Goal: Information Seeking & Learning: Learn about a topic

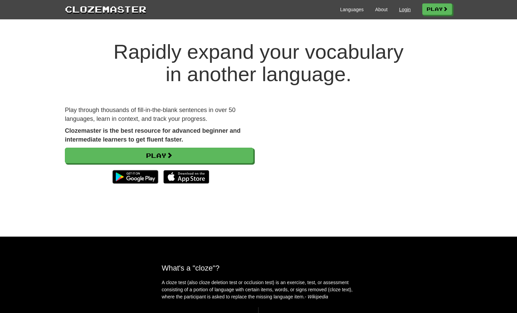
click at [402, 11] on link "Login" at bounding box center [405, 9] width 12 height 7
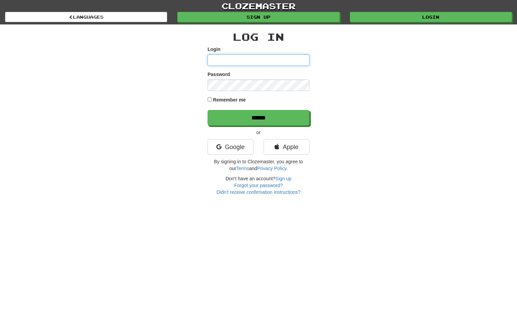
type input "*********"
click at [258, 117] on input "******" at bounding box center [258, 118] width 102 height 16
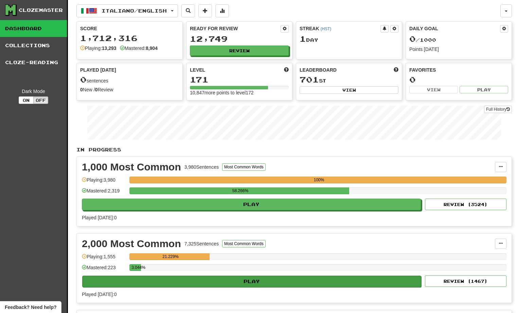
click at [230, 280] on button "Play" at bounding box center [251, 282] width 339 height 12
select select "**"
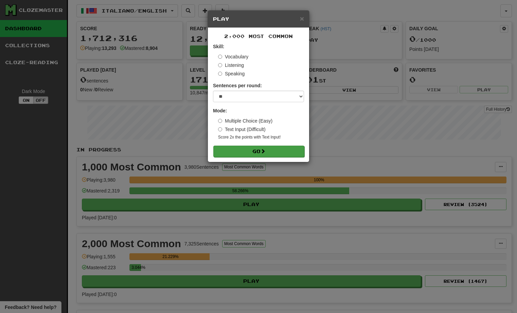
click at [255, 153] on button "Go" at bounding box center [258, 152] width 91 height 12
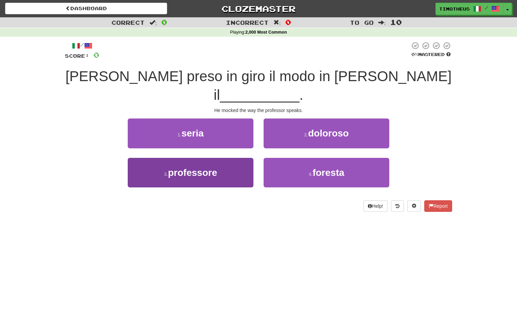
click at [236, 158] on button "3 . professore" at bounding box center [191, 173] width 126 height 30
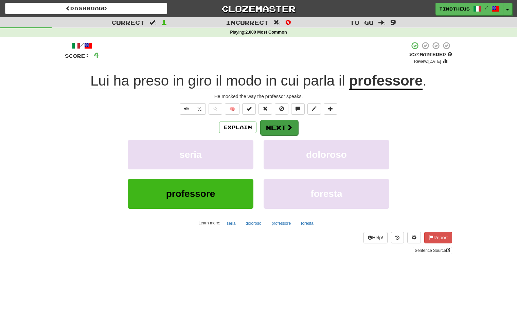
click at [271, 128] on button "Next" at bounding box center [279, 128] width 38 height 16
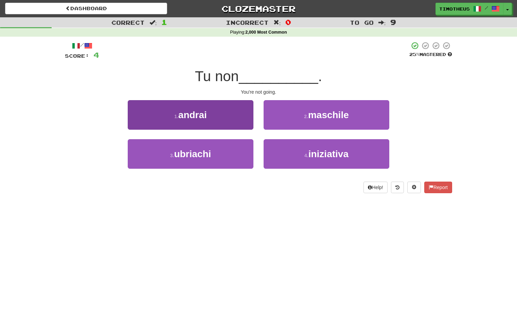
click at [230, 118] on button "1 . andrai" at bounding box center [191, 115] width 126 height 30
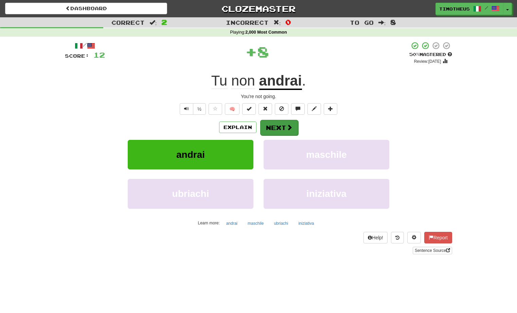
click at [276, 124] on button "Next" at bounding box center [279, 128] width 38 height 16
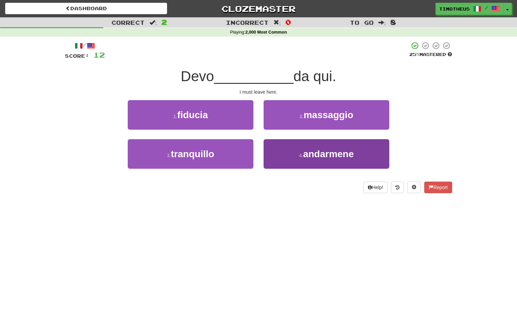
click at [285, 147] on button "4 . andarmene" at bounding box center [327, 154] width 126 height 30
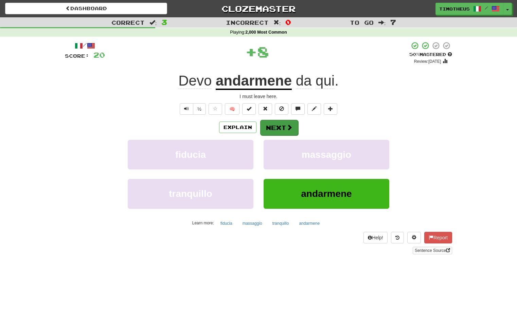
click at [282, 127] on button "Next" at bounding box center [279, 128] width 38 height 16
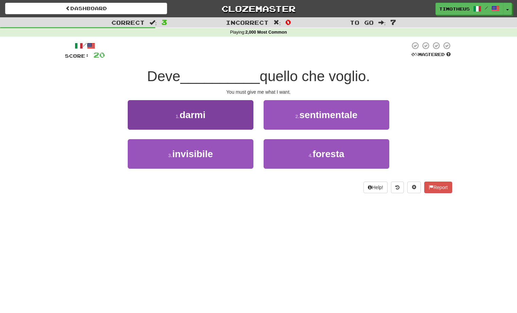
click at [243, 121] on button "1 . darmi" at bounding box center [191, 115] width 126 height 30
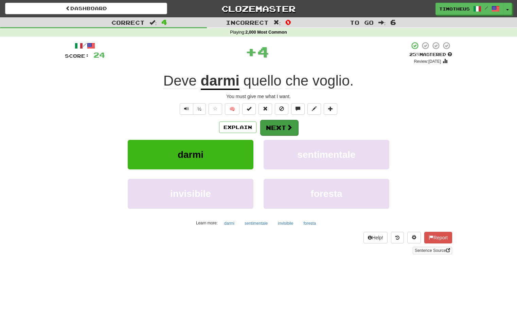
click at [273, 122] on button "Next" at bounding box center [279, 128] width 38 height 16
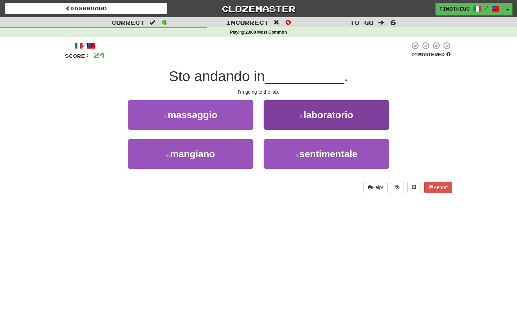
click at [284, 119] on button "2 . laboratorio" at bounding box center [327, 115] width 126 height 30
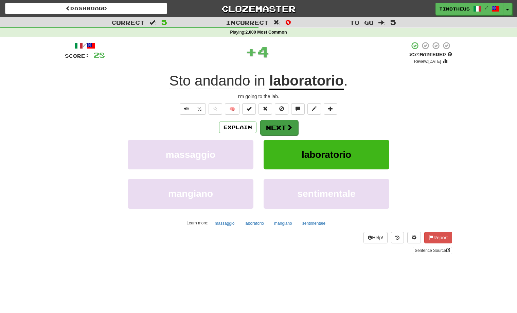
click at [279, 125] on button "Next" at bounding box center [279, 128] width 38 height 16
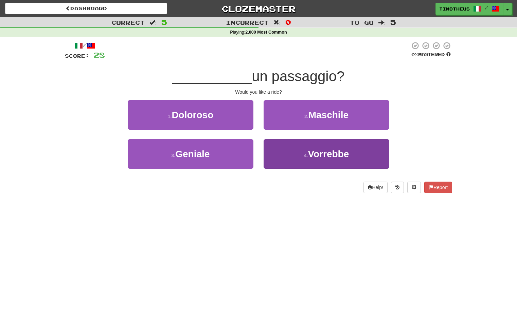
click at [277, 150] on button "4 . Vorrebbe" at bounding box center [327, 154] width 126 height 30
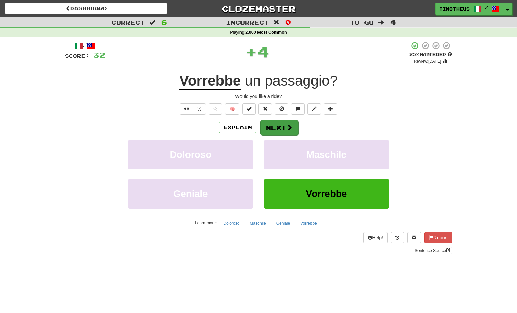
click at [279, 125] on button "Next" at bounding box center [279, 128] width 38 height 16
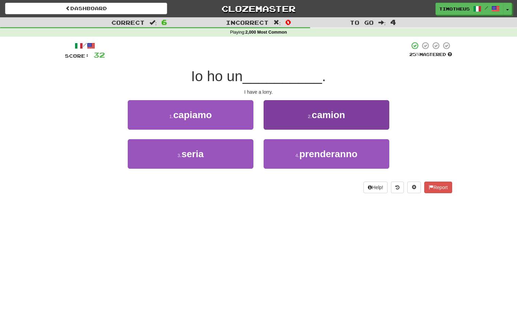
click at [276, 117] on button "2 . camion" at bounding box center [327, 115] width 126 height 30
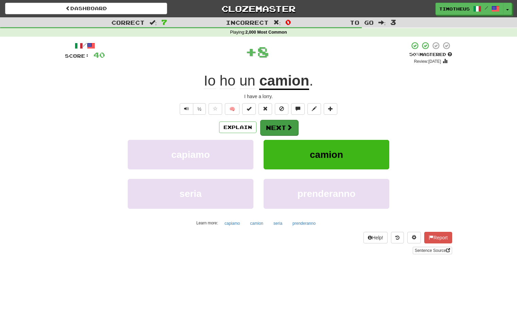
click at [274, 123] on button "Next" at bounding box center [279, 128] width 38 height 16
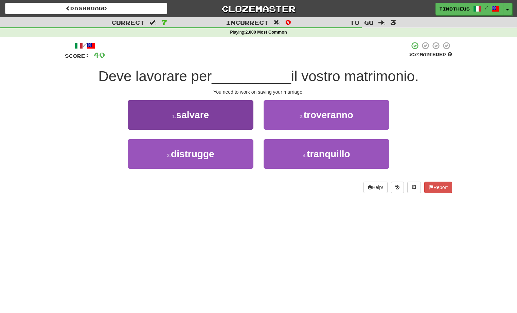
click at [220, 111] on button "1 . salvare" at bounding box center [191, 115] width 126 height 30
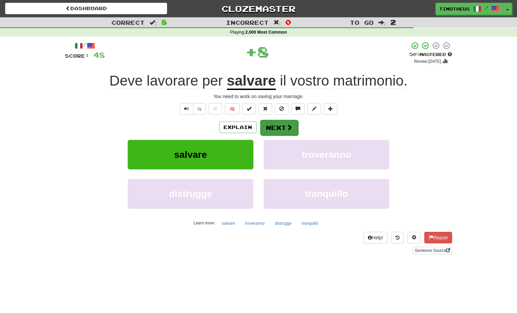
click at [282, 126] on button "Next" at bounding box center [279, 128] width 38 height 16
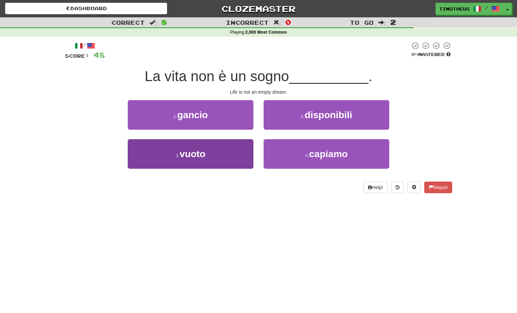
click at [205, 160] on button "3 . vuoto" at bounding box center [191, 154] width 126 height 30
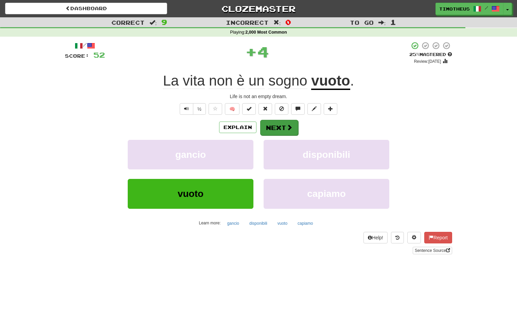
click at [271, 128] on button "Next" at bounding box center [279, 128] width 38 height 16
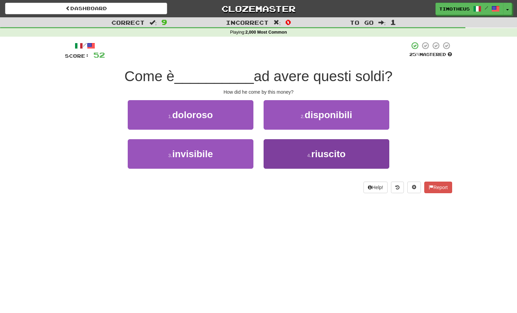
click at [279, 152] on button "4 . riuscito" at bounding box center [327, 154] width 126 height 30
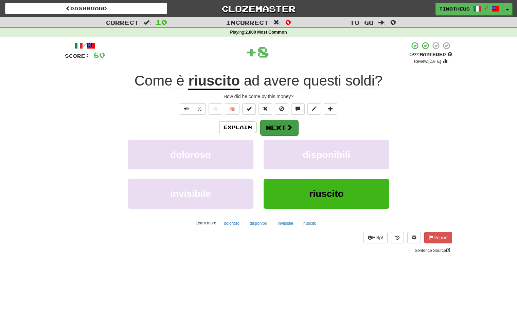
click at [273, 125] on button "Next" at bounding box center [279, 128] width 38 height 16
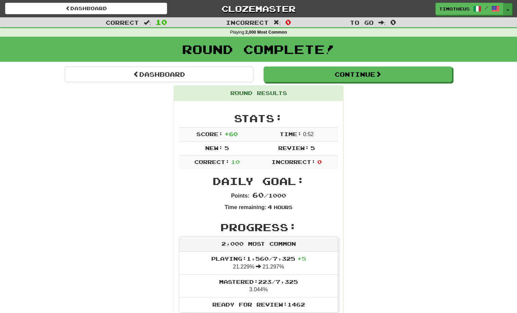
click at [507, 6] on button "Toggle Dropdown" at bounding box center [507, 9] width 9 height 12
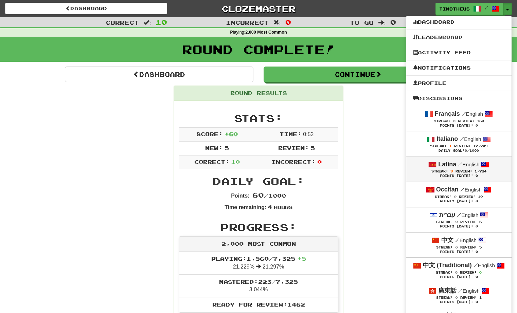
click at [433, 163] on span at bounding box center [432, 165] width 8 height 8
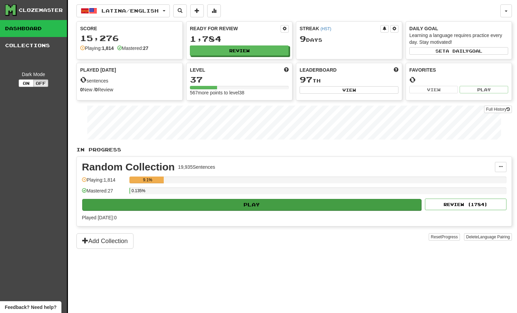
click at [269, 203] on button "Play" at bounding box center [251, 205] width 339 height 12
select select "**"
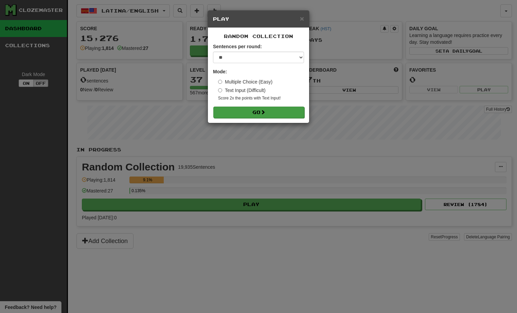
click at [272, 107] on button "Go" at bounding box center [258, 113] width 91 height 12
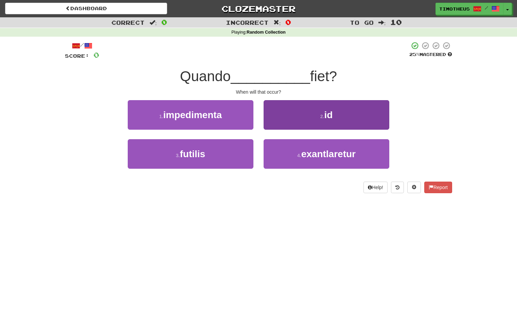
click at [282, 110] on button "2 . id" at bounding box center [327, 115] width 126 height 30
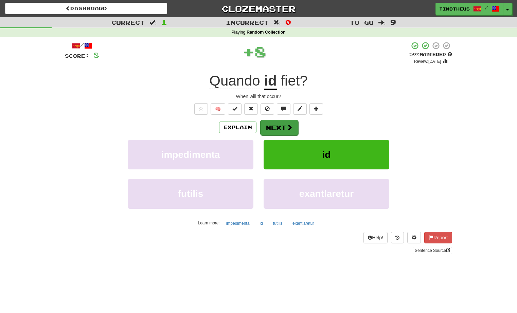
click at [285, 125] on button "Next" at bounding box center [279, 128] width 38 height 16
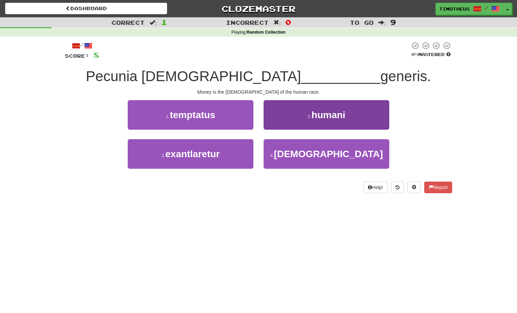
click at [280, 123] on button "2 . humani" at bounding box center [327, 115] width 126 height 30
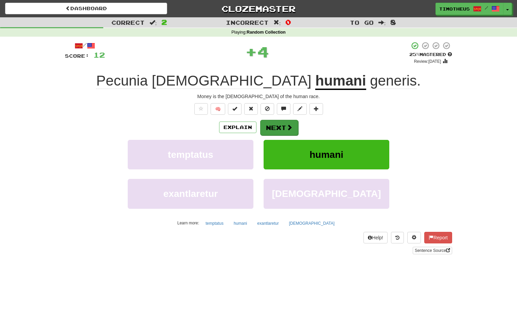
click at [279, 126] on button "Next" at bounding box center [279, 128] width 38 height 16
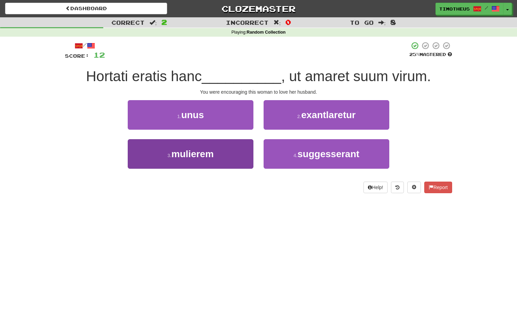
click at [230, 143] on button "3 . mulierem" at bounding box center [191, 154] width 126 height 30
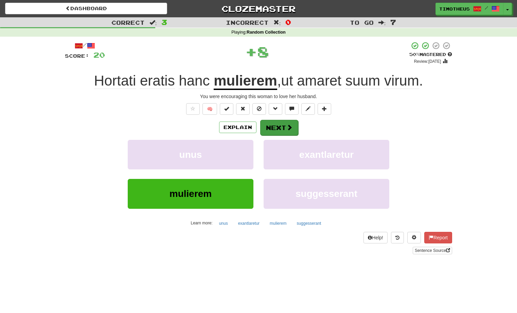
click at [273, 122] on button "Next" at bounding box center [279, 128] width 38 height 16
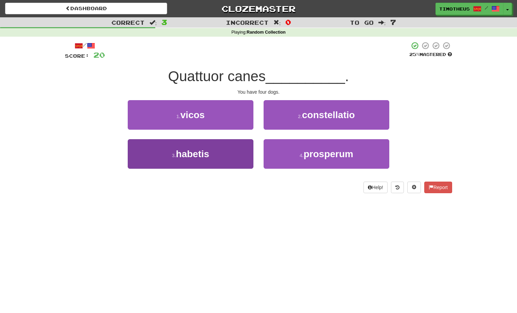
click at [246, 151] on button "3 . habetis" at bounding box center [191, 154] width 126 height 30
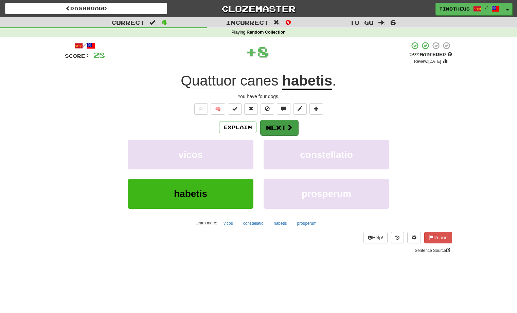
click at [271, 126] on button "Next" at bounding box center [279, 128] width 38 height 16
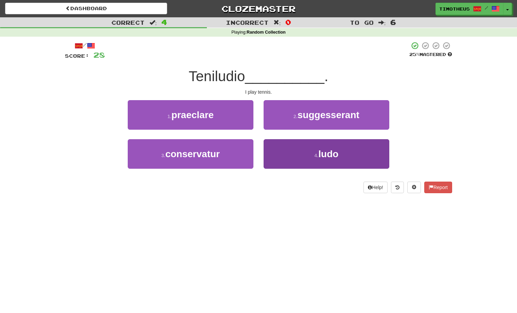
click at [282, 148] on button "4 . ludo" at bounding box center [327, 154] width 126 height 30
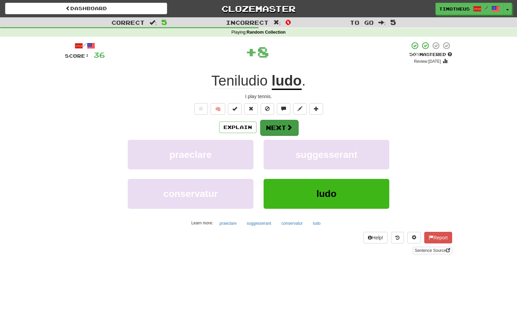
click at [283, 124] on button "Next" at bounding box center [279, 128] width 38 height 16
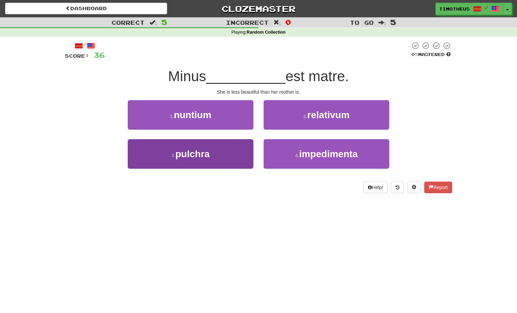
click at [245, 149] on button "3 . pulchra" at bounding box center [191, 154] width 126 height 30
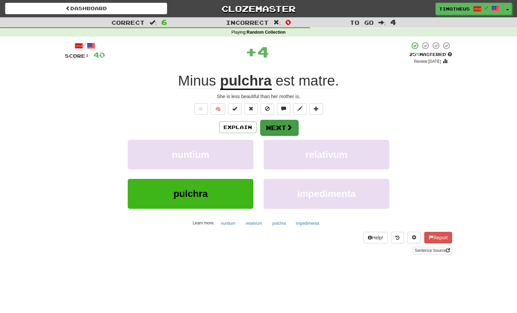
click at [279, 126] on button "Next" at bounding box center [279, 128] width 38 height 16
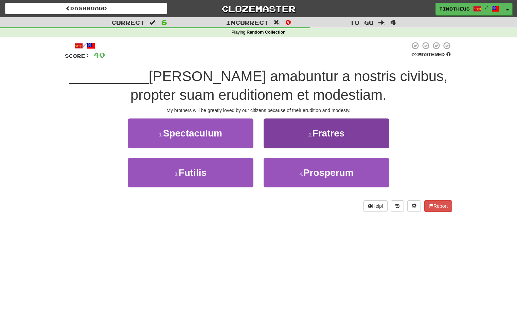
click at [277, 131] on button "2 . Fratres" at bounding box center [327, 134] width 126 height 30
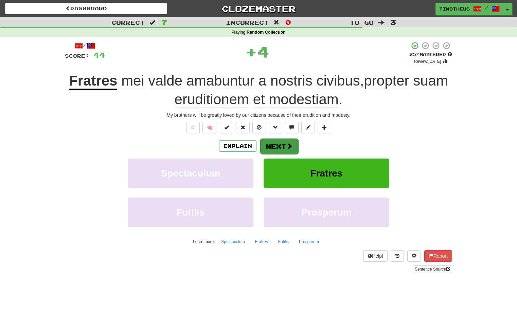
click at [287, 147] on span at bounding box center [289, 146] width 6 height 6
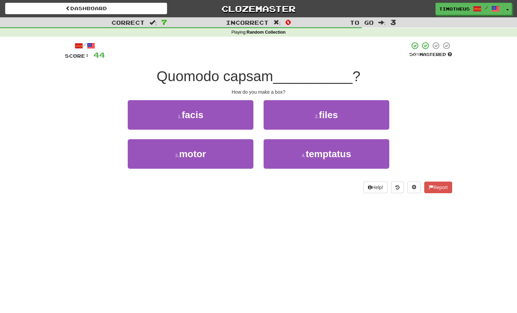
scroll to position [1, 0]
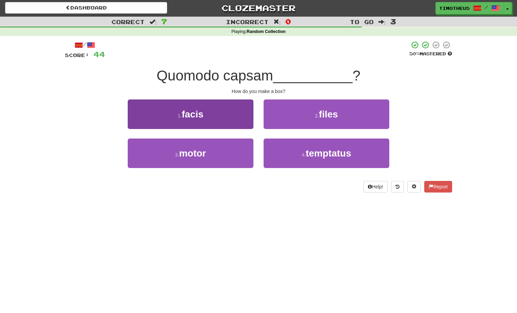
click at [230, 108] on button "1 . facis" at bounding box center [191, 114] width 126 height 30
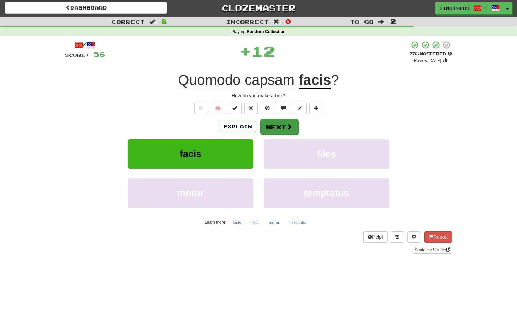
click at [276, 123] on button "Next" at bounding box center [279, 127] width 38 height 16
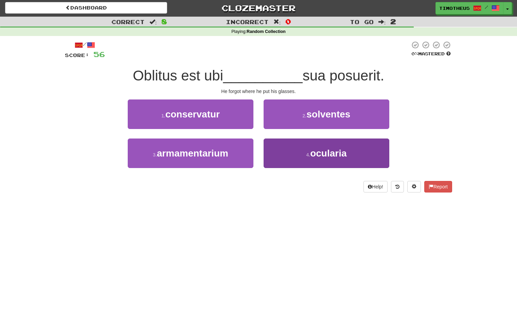
click at [287, 153] on button "4 . ocularia" at bounding box center [327, 154] width 126 height 30
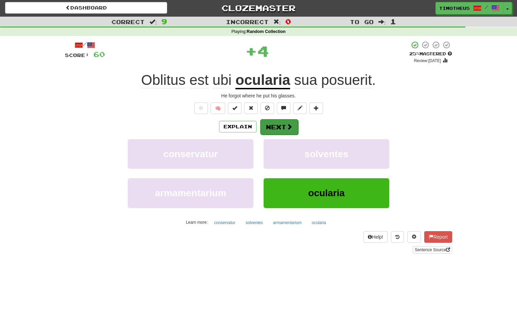
click at [280, 124] on button "Next" at bounding box center [279, 127] width 38 height 16
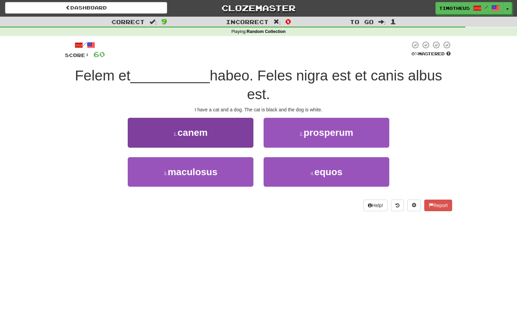
click at [226, 127] on button "1 . canem" at bounding box center [191, 133] width 126 height 30
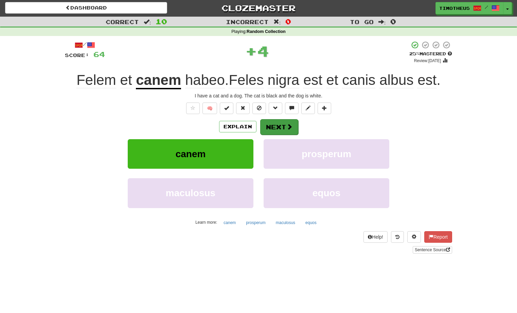
click at [283, 124] on button "Next" at bounding box center [279, 127] width 38 height 16
